Goal: Navigation & Orientation: Find specific page/section

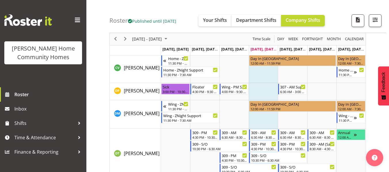
scroll to position [237, 0]
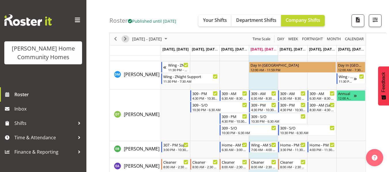
click at [125, 42] on span "Next" at bounding box center [125, 39] width 7 height 7
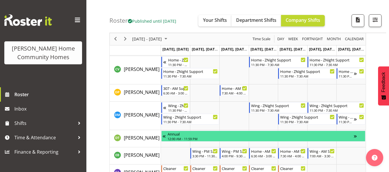
scroll to position [174, 0]
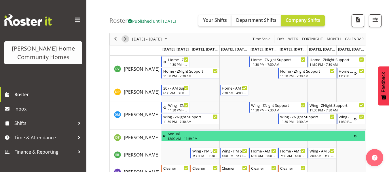
click at [122, 40] on span "Next" at bounding box center [125, 39] width 7 height 7
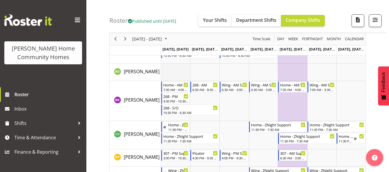
scroll to position [132, 0]
click at [124, 41] on span "Next" at bounding box center [125, 39] width 7 height 7
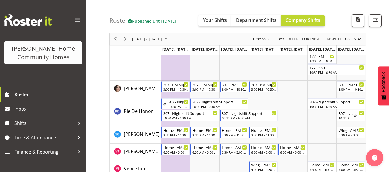
scroll to position [841, 0]
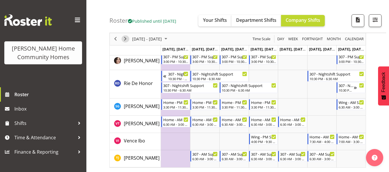
click at [125, 39] on span "Next" at bounding box center [125, 39] width 7 height 7
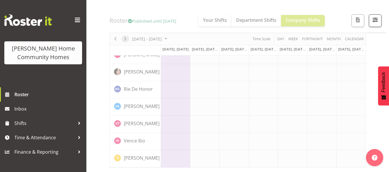
scroll to position [465, 0]
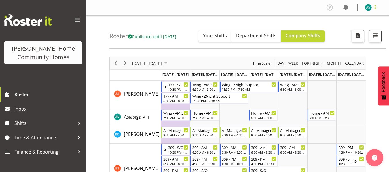
click at [373, 7] on span at bounding box center [374, 7] width 7 height 7
click at [336, 33] on link "Log Out" at bounding box center [350, 30] width 55 height 10
